Goal: Information Seeking & Learning: Learn about a topic

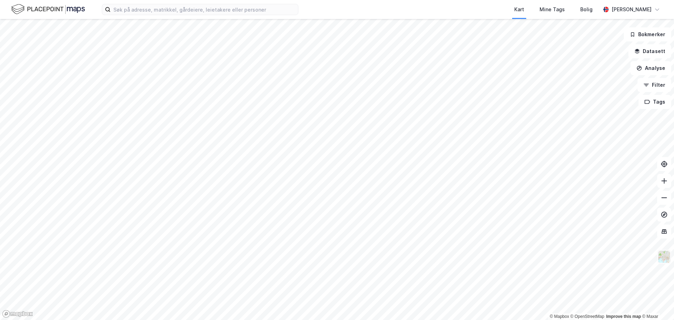
click at [661, 263] on div "© Mapbox © OpenStreetMap Improve this map © [PERSON_NAME] Datasett Analyse Filt…" at bounding box center [337, 169] width 674 height 301
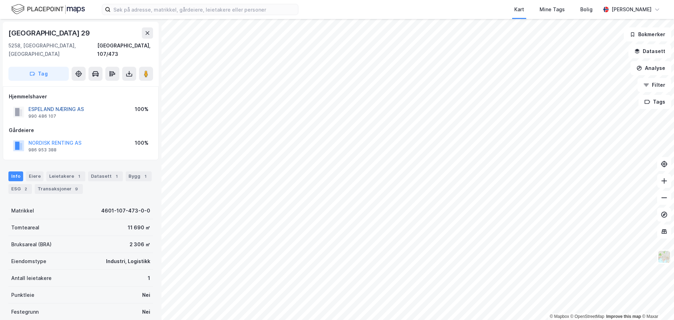
click at [0, 0] on button "ESPELAND NÆRING AS" at bounding box center [0, 0] width 0 height 0
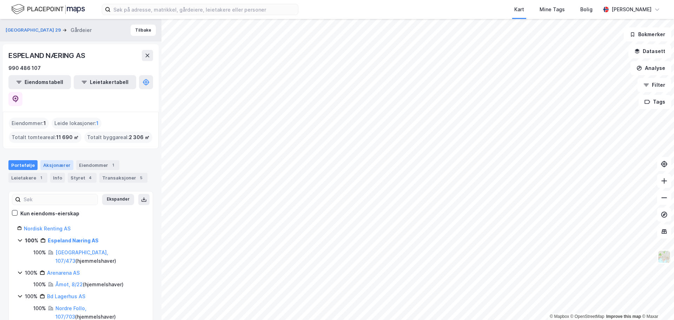
click at [55, 160] on div "Aksjonærer" at bounding box center [56, 165] width 33 height 10
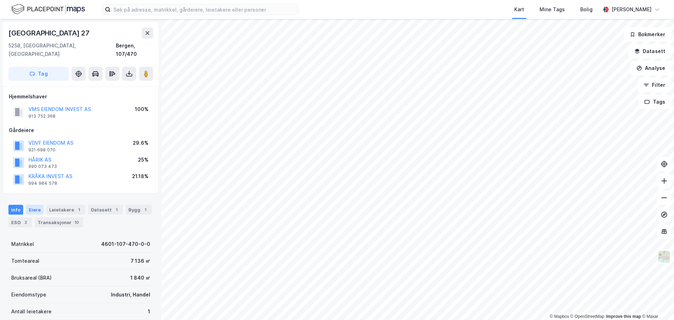
click at [38, 205] on div "Eiere" at bounding box center [35, 210] width 18 height 10
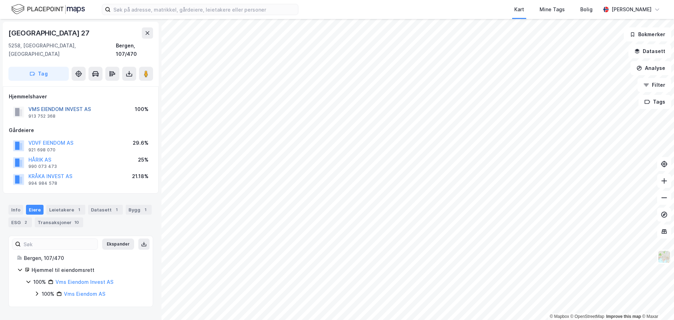
click at [0, 0] on button "VMS EIENDOM INVEST AS" at bounding box center [0, 0] width 0 height 0
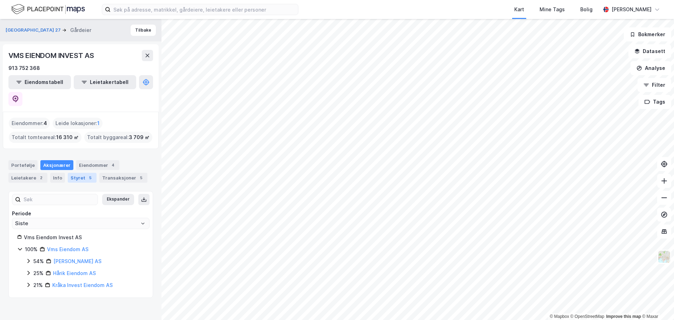
click at [77, 173] on div "Styret 5" at bounding box center [82, 178] width 29 height 10
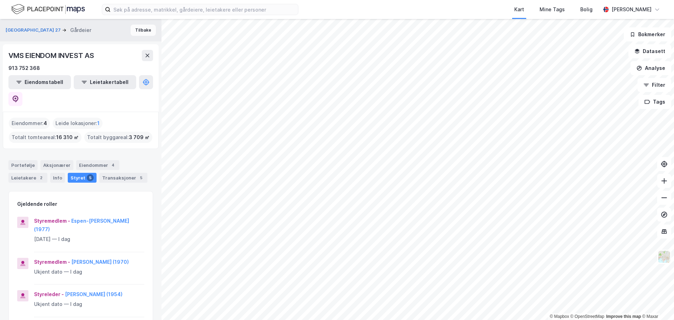
click at [143, 30] on button "Tilbake" at bounding box center [143, 30] width 25 height 11
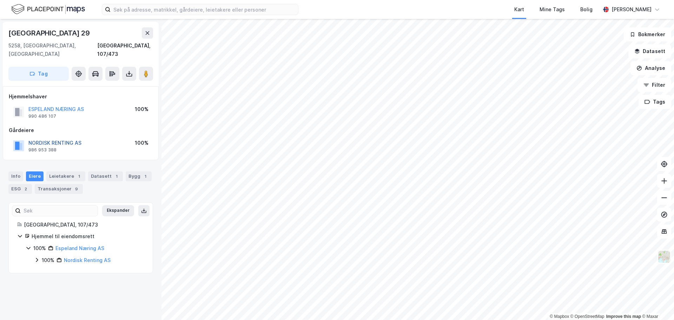
click at [0, 0] on button "NORDISK RENTING AS" at bounding box center [0, 0] width 0 height 0
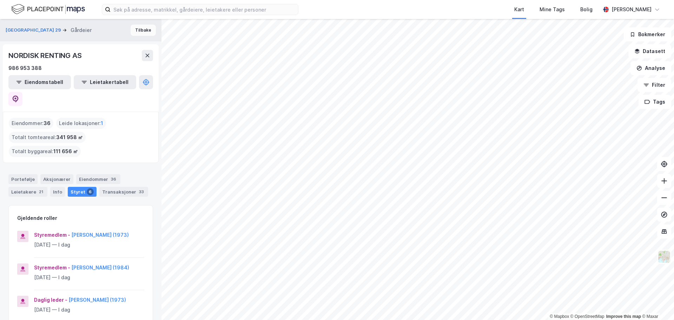
click at [142, 34] on button "Tilbake" at bounding box center [143, 30] width 25 height 11
